Goal: Transaction & Acquisition: Purchase product/service

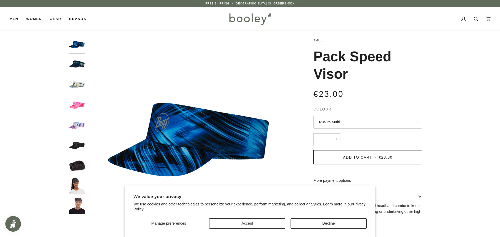
click at [80, 106] on img "Buff Pack Speed Visor Sish Pink Fluor - Booley Galway" at bounding box center [77, 105] width 16 height 16
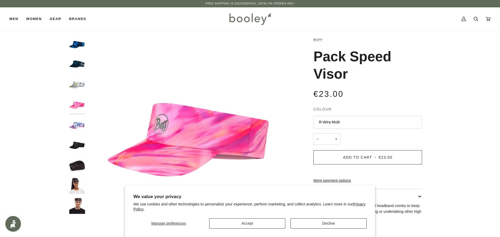
click at [78, 87] on img "Buff Pack Speed Visor Ipe White - Booley Galway" at bounding box center [77, 85] width 16 height 16
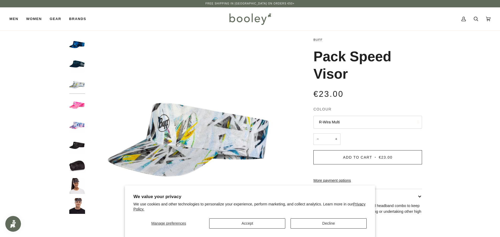
click at [76, 46] on img "Buff Pack Speed Visor Edur Blue - Booley Galway" at bounding box center [77, 45] width 16 height 16
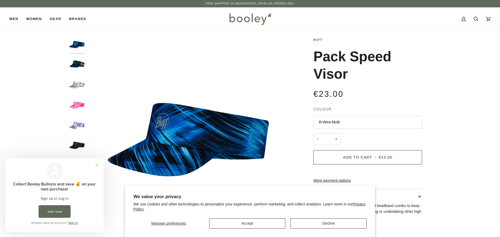
click at [76, 126] on img "Buff Pack Speed Visor R-Wira Multi - Booley Galway" at bounding box center [77, 125] width 16 height 16
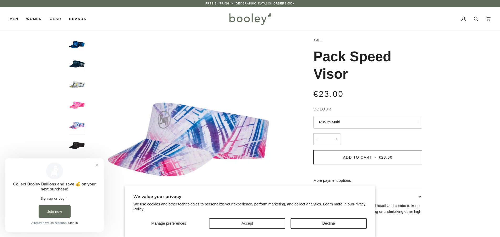
click at [82, 107] on img "Buff Pack Speed Visor Sish Pink Fluor - Booley Galway" at bounding box center [77, 105] width 16 height 16
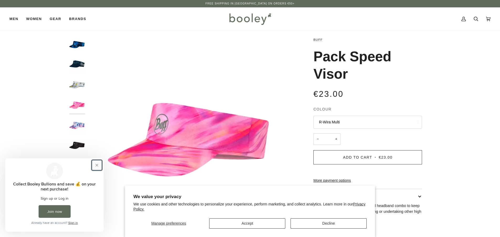
click at [95, 165] on button "Close prompt" at bounding box center [96, 164] width 9 height 9
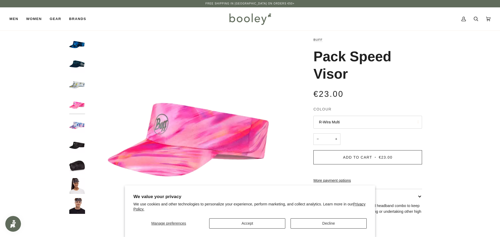
click at [78, 128] on img "Buff Pack Speed Visor R-Wira Multi - Booley Galway" at bounding box center [77, 125] width 16 height 16
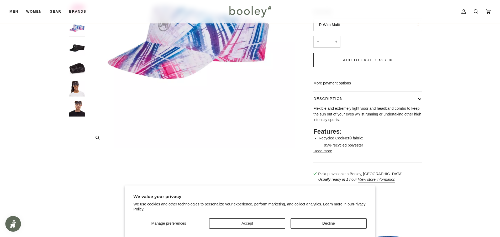
scroll to position [105, 0]
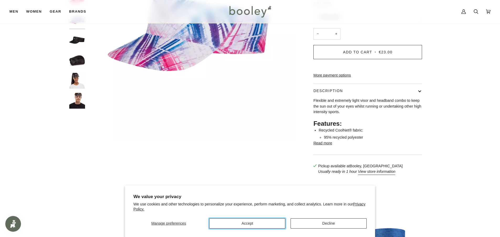
click at [265, 224] on button "Accept" at bounding box center [247, 223] width 76 height 10
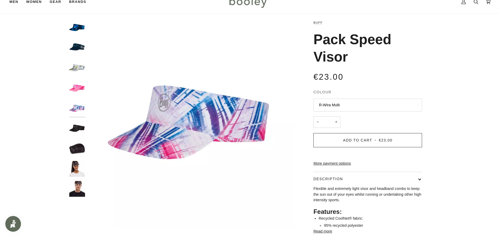
scroll to position [26, 0]
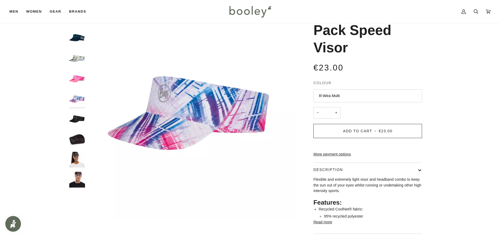
click at [76, 56] on img "Buff Pack Speed Visor Ipe White - Booley Galway" at bounding box center [77, 59] width 16 height 16
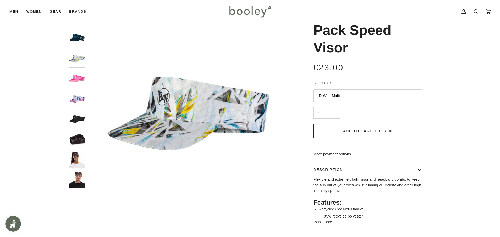
click at [81, 98] on img "Buff Pack Speed Visor R-Wira Multi - Booley Galway" at bounding box center [77, 99] width 16 height 16
